Goal: Task Accomplishment & Management: Manage account settings

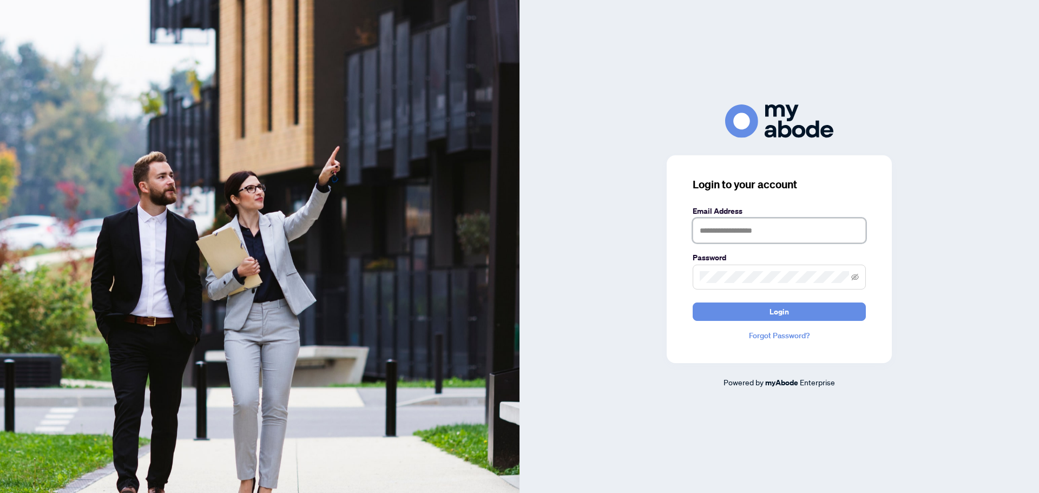
click at [756, 228] on input "text" at bounding box center [779, 230] width 173 height 25
type input "**********"
click at [693, 303] on button "Login" at bounding box center [779, 312] width 173 height 18
click at [464, 265] on div "**********" at bounding box center [519, 246] width 1039 height 493
click at [693, 303] on button "Login" at bounding box center [779, 312] width 173 height 18
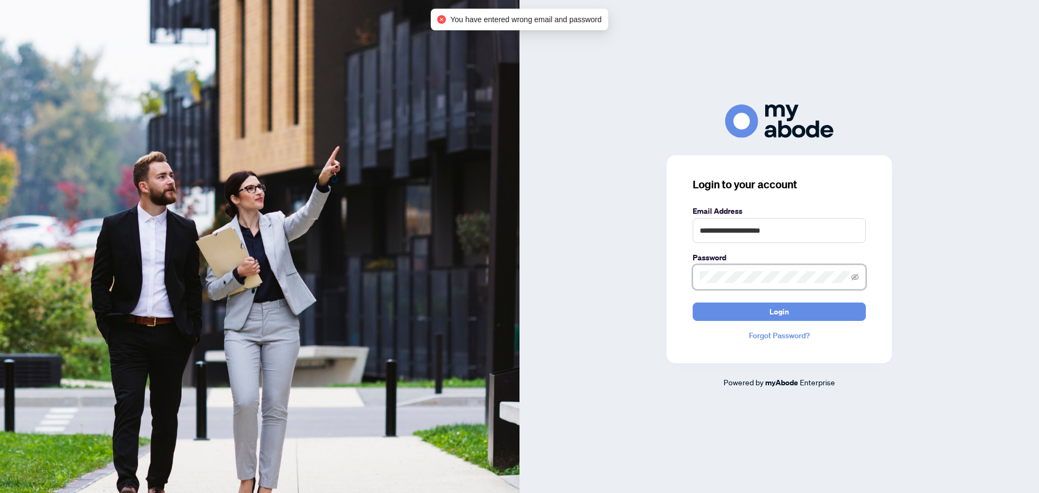
click at [510, 278] on div "**********" at bounding box center [519, 246] width 1039 height 493
click at [693, 303] on button "Login" at bounding box center [779, 312] width 173 height 18
click at [575, 279] on div "**********" at bounding box center [780, 246] width 520 height 284
click at [693, 303] on button "Login" at bounding box center [779, 312] width 173 height 18
click at [909, 353] on div "**********" at bounding box center [780, 246] width 520 height 284
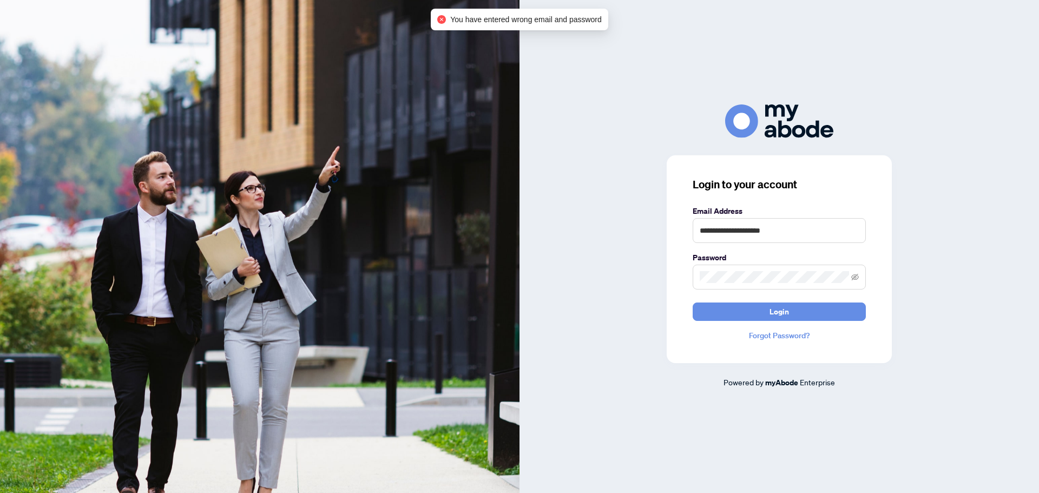
click at [790, 332] on link "Forgot Password?" at bounding box center [779, 336] width 173 height 12
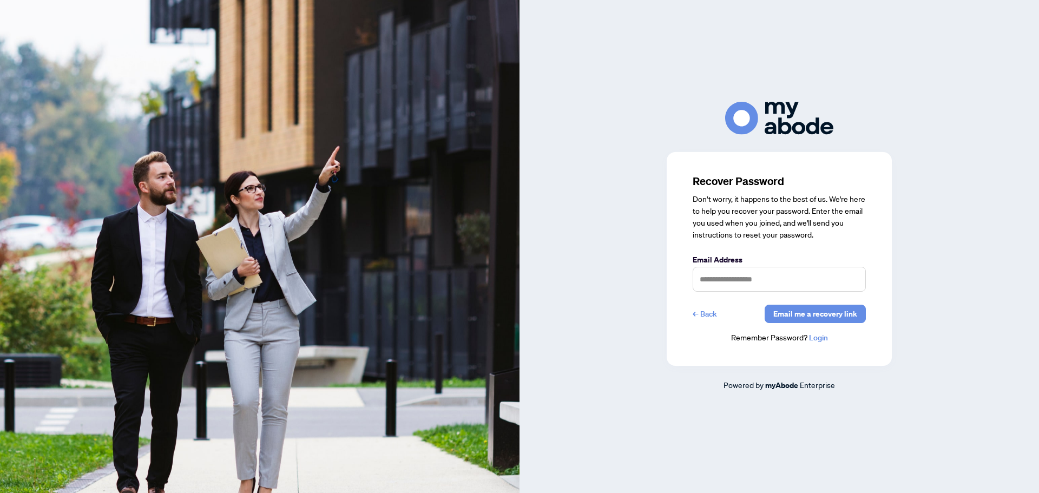
click at [758, 264] on label "Email Address" at bounding box center [779, 260] width 173 height 12
click at [765, 284] on input "text" at bounding box center [779, 279] width 173 height 25
type input "**********"
click at [806, 315] on span "Email me a recovery link" at bounding box center [816, 313] width 84 height 17
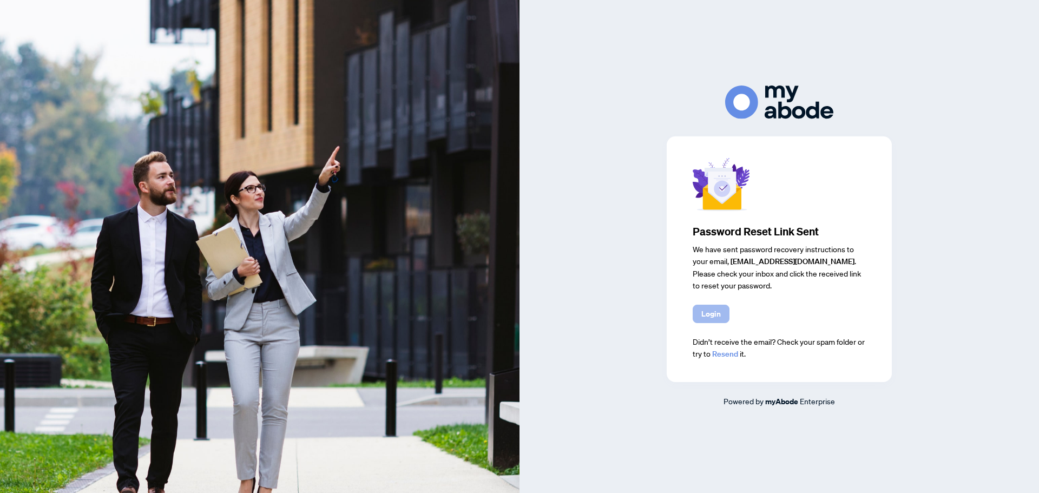
click at [716, 318] on span "Login" at bounding box center [711, 313] width 19 height 17
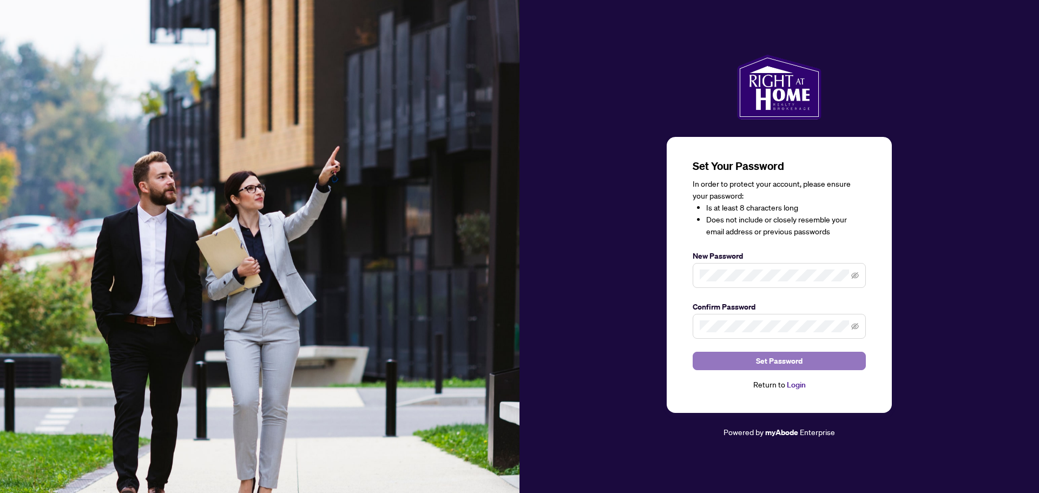
click at [777, 356] on span "Set Password" at bounding box center [779, 360] width 47 height 17
click at [821, 363] on button "Set Password" at bounding box center [779, 361] width 173 height 18
click at [776, 361] on span "Set Password" at bounding box center [779, 360] width 47 height 17
click at [850, 275] on span at bounding box center [779, 275] width 173 height 25
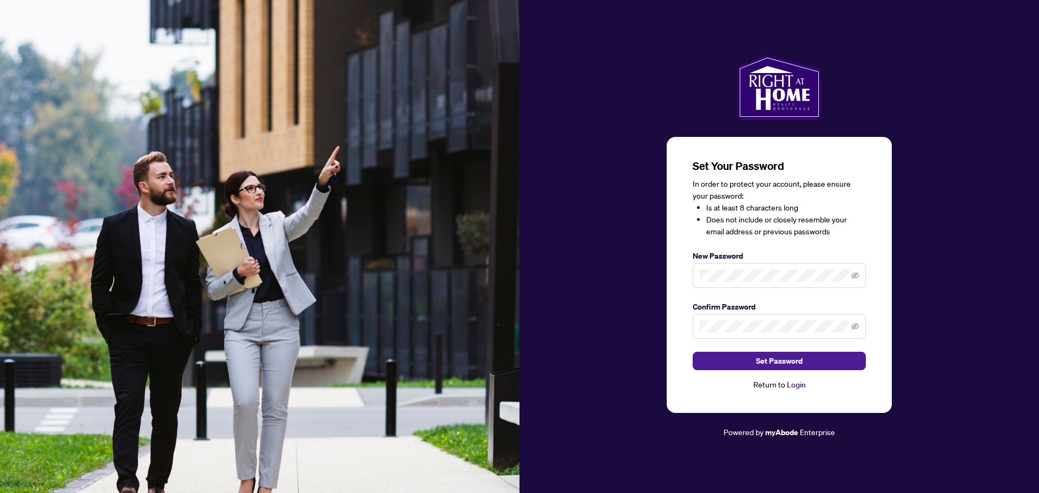
click at [853, 332] on span at bounding box center [856, 326] width 8 height 12
click at [855, 327] on icon "eye-invisible" at bounding box center [856, 327] width 8 height 8
click at [863, 277] on span at bounding box center [779, 275] width 173 height 25
click at [854, 279] on icon "eye-invisible" at bounding box center [856, 276] width 8 height 8
click at [805, 355] on button "Set Password" at bounding box center [779, 361] width 173 height 18
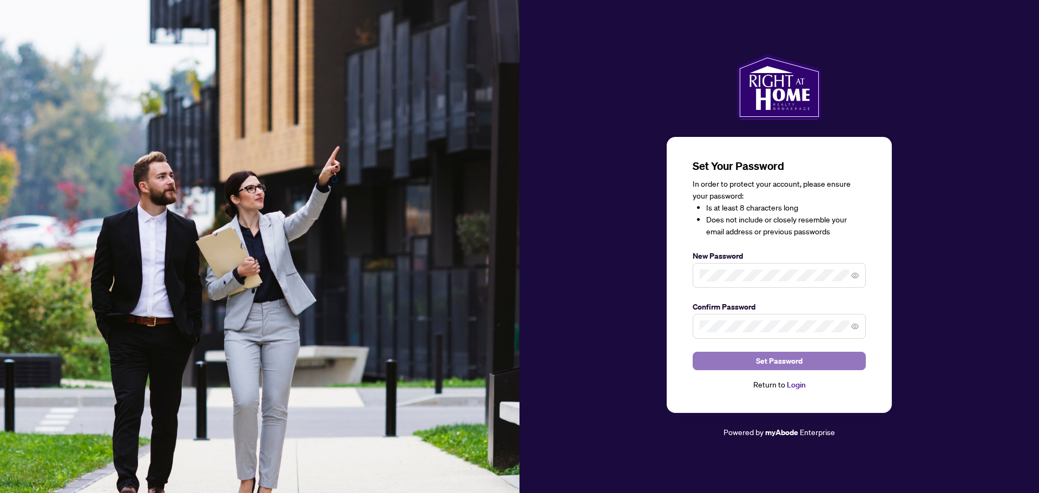
click at [807, 361] on button "Set Password" at bounding box center [779, 361] width 173 height 18
click at [785, 355] on span "Set Password" at bounding box center [779, 360] width 47 height 17
drag, startPoint x: 527, startPoint y: 235, endPoint x: 443, endPoint y: 228, distance: 84.8
click at [528, 235] on div "Set Your Password In order to protect your account, please ensure your password…" at bounding box center [780, 247] width 520 height 384
click at [772, 365] on span "Set Password" at bounding box center [779, 360] width 47 height 17
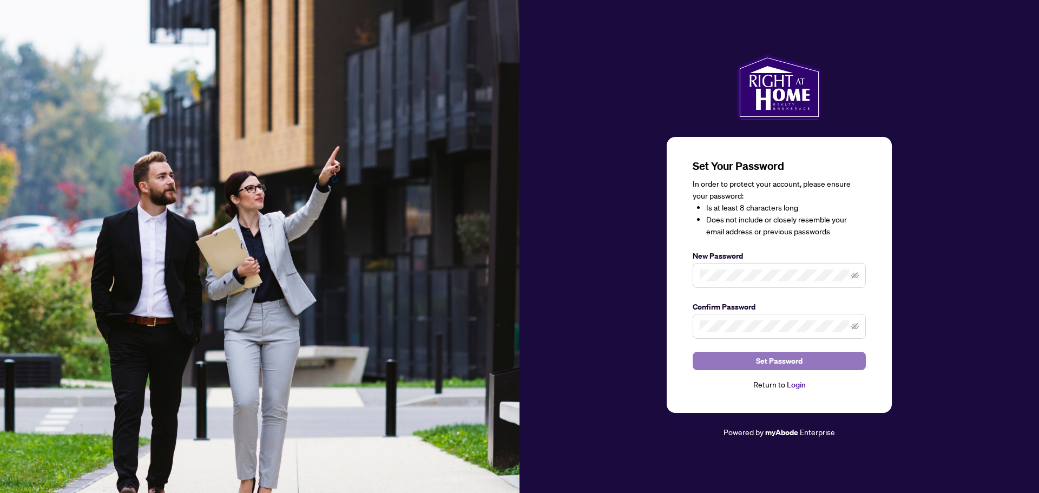
click at [785, 364] on span "Set Password" at bounding box center [779, 360] width 47 height 17
click at [789, 359] on span "Set Password" at bounding box center [779, 360] width 47 height 17
click at [534, 284] on div "Set Your Password In order to protect your account, please ensure your password…" at bounding box center [780, 247] width 520 height 384
click at [571, 283] on div "Set Your Password In order to protect your account, please ensure your password…" at bounding box center [780, 247] width 520 height 384
click at [784, 361] on span "Set Password" at bounding box center [779, 360] width 47 height 17
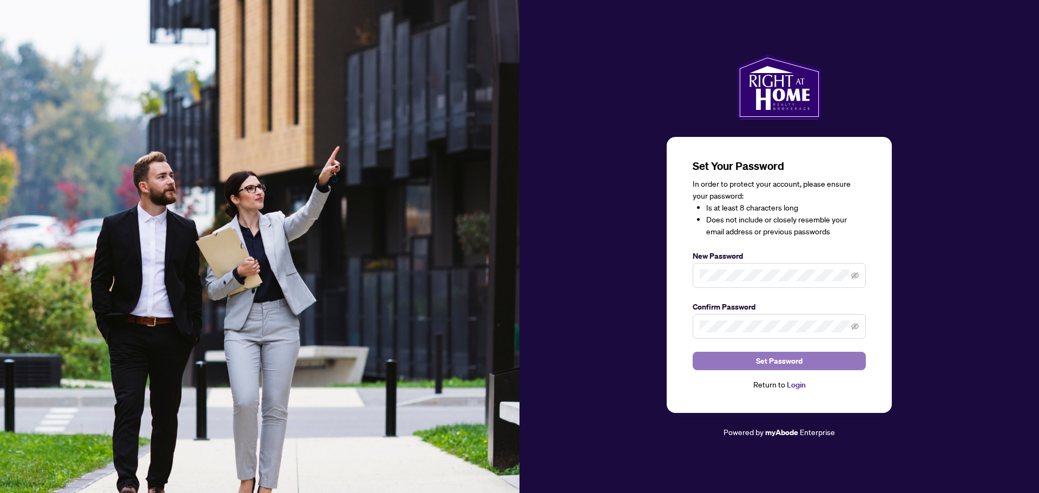
click at [833, 364] on button "Set Password" at bounding box center [779, 361] width 173 height 18
click at [937, 409] on div "Set Your Password In order to protect your account, please ensure your password…" at bounding box center [780, 247] width 520 height 384
click at [764, 285] on span at bounding box center [779, 275] width 173 height 25
click at [777, 358] on span "Set Password" at bounding box center [779, 360] width 47 height 17
click at [824, 267] on span at bounding box center [779, 275] width 173 height 25
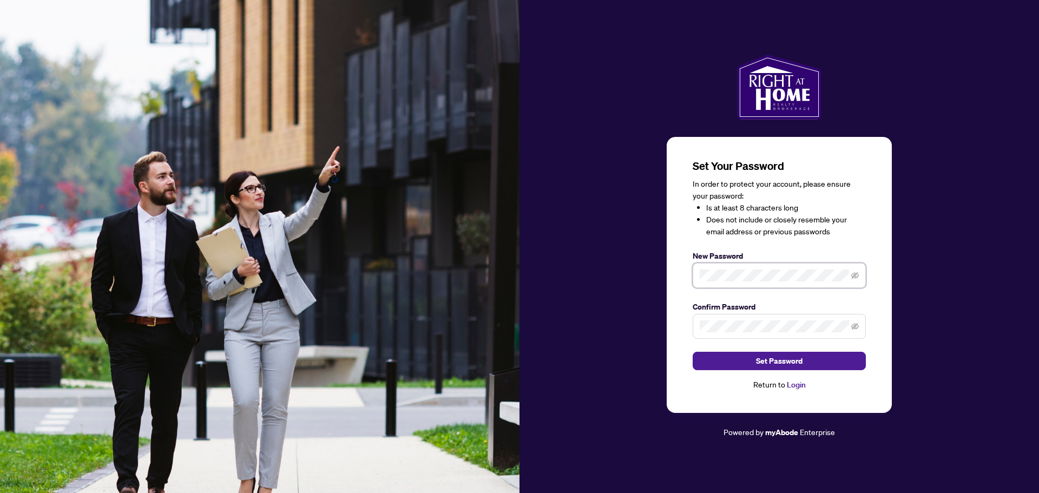
click at [507, 316] on div "Set Your Password In order to protect your account, please ensure your password…" at bounding box center [519, 246] width 1039 height 493
drag, startPoint x: 770, startPoint y: 268, endPoint x: 609, endPoint y: 326, distance: 170.9
click at [599, 298] on div "Set Your Password In order to protect your account, please ensure your password…" at bounding box center [780, 247] width 520 height 384
drag, startPoint x: 755, startPoint y: 284, endPoint x: 764, endPoint y: 283, distance: 9.2
click at [754, 284] on span at bounding box center [779, 275] width 173 height 25
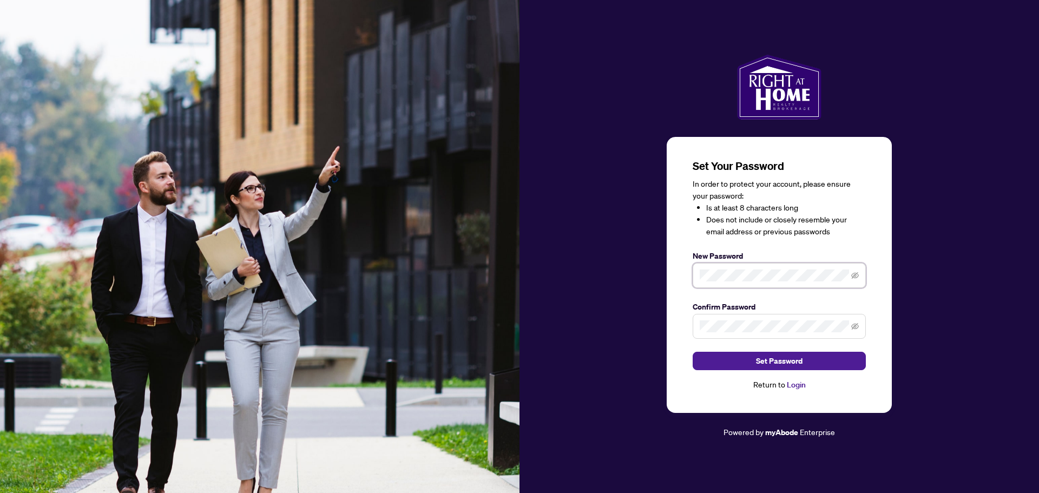
click at [614, 276] on div "Set Your Password In order to protect your account, please ensure your password…" at bounding box center [780, 247] width 520 height 384
click at [737, 369] on button "Set Password" at bounding box center [779, 361] width 173 height 18
click at [552, 283] on div "Set Your Password In order to protect your account, please ensure your password…" at bounding box center [780, 247] width 520 height 384
drag, startPoint x: 791, startPoint y: 268, endPoint x: 394, endPoint y: 287, distance: 397.8
click at [394, 287] on div "Set Your Password In order to protect your account, please ensure your password…" at bounding box center [519, 246] width 1039 height 493
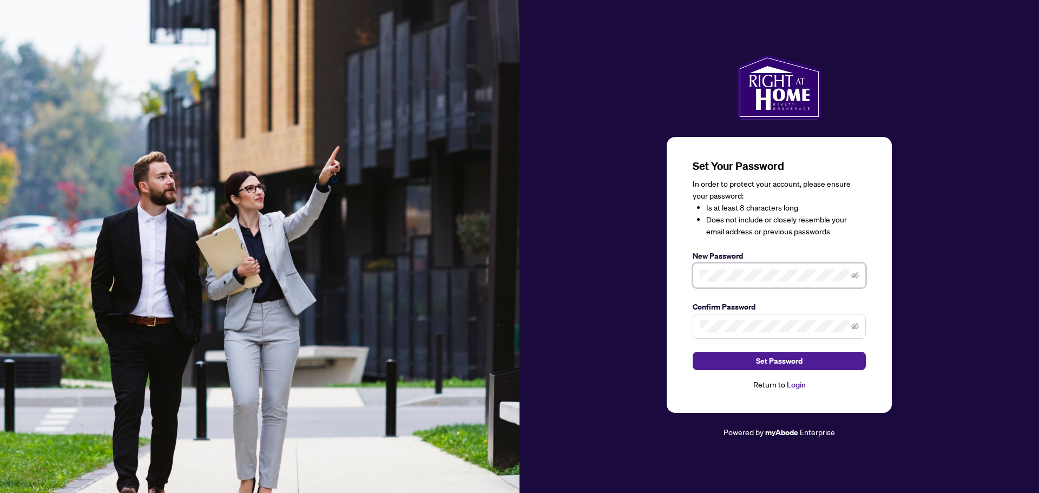
drag, startPoint x: 800, startPoint y: 284, endPoint x: 451, endPoint y: 282, distance: 348.6
click at [473, 279] on div "Set Your Password In order to protect your account, please ensure your password…" at bounding box center [519, 246] width 1039 height 493
click at [412, 245] on div "Set Your Password In order to protect your account, please ensure your password…" at bounding box center [519, 246] width 1039 height 493
click at [822, 357] on button "Set Password" at bounding box center [779, 361] width 173 height 18
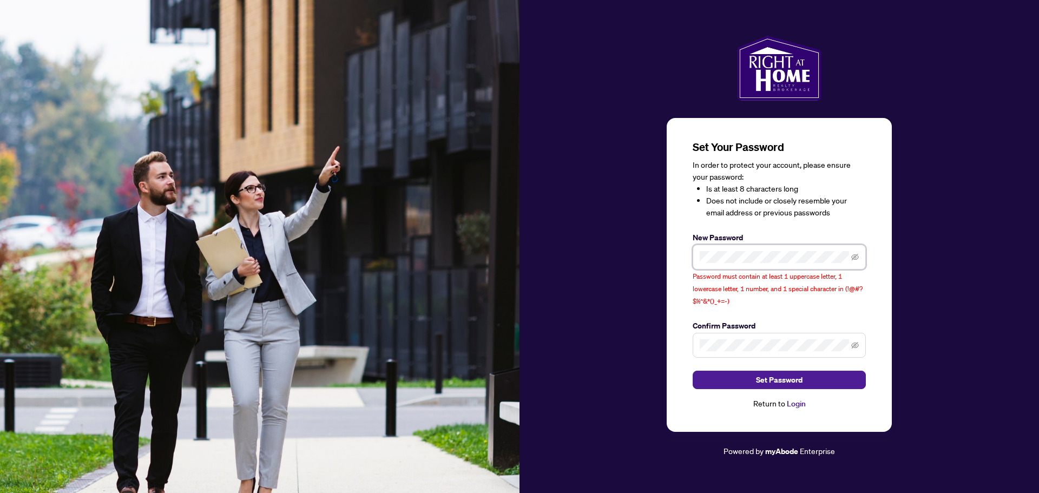
click at [614, 266] on div "Set Your Password In order to protect your account, please ensure your password…" at bounding box center [780, 246] width 520 height 421
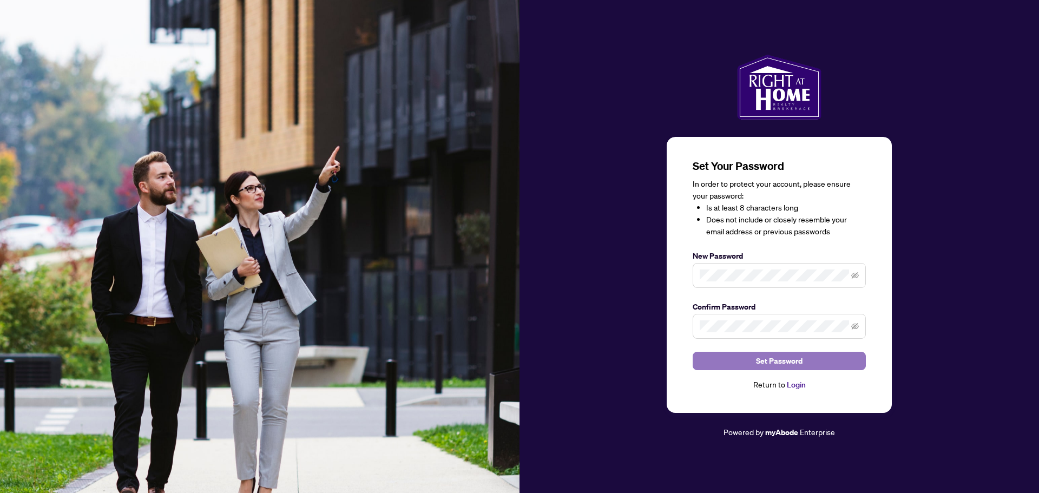
click at [813, 364] on button "Set Password" at bounding box center [779, 361] width 173 height 18
click at [784, 363] on span "Set Password" at bounding box center [779, 360] width 47 height 17
drag, startPoint x: 935, startPoint y: 387, endPoint x: 743, endPoint y: 446, distance: 200.5
click at [933, 386] on div "Set Your Password In order to protect your account, please ensure your password…" at bounding box center [780, 247] width 520 height 384
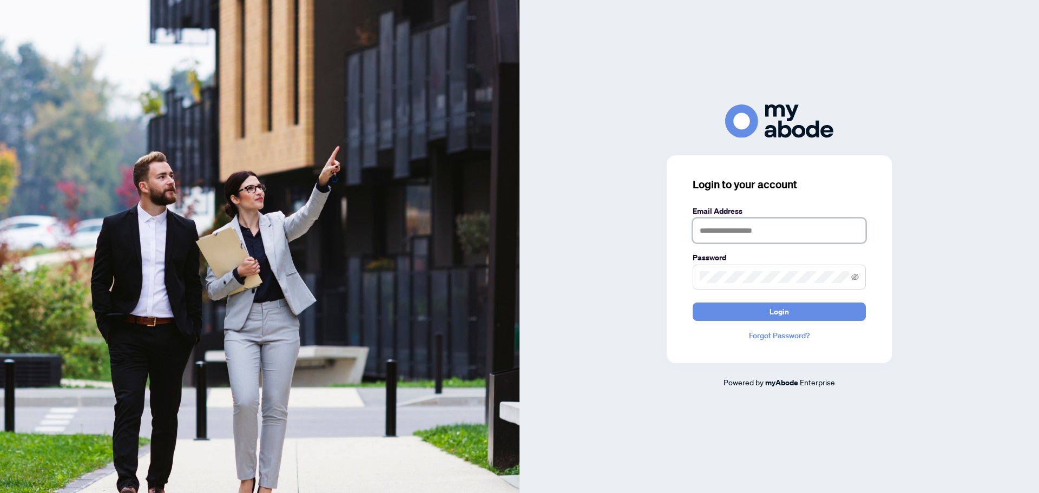
click at [768, 229] on input "text" at bounding box center [779, 230] width 173 height 25
type input "**********"
click at [693, 303] on button "Login" at bounding box center [779, 312] width 173 height 18
click at [567, 269] on div "**********" at bounding box center [780, 246] width 520 height 284
click at [693, 303] on button "Login" at bounding box center [779, 312] width 173 height 18
